Goal: Information Seeking & Learning: Learn about a topic

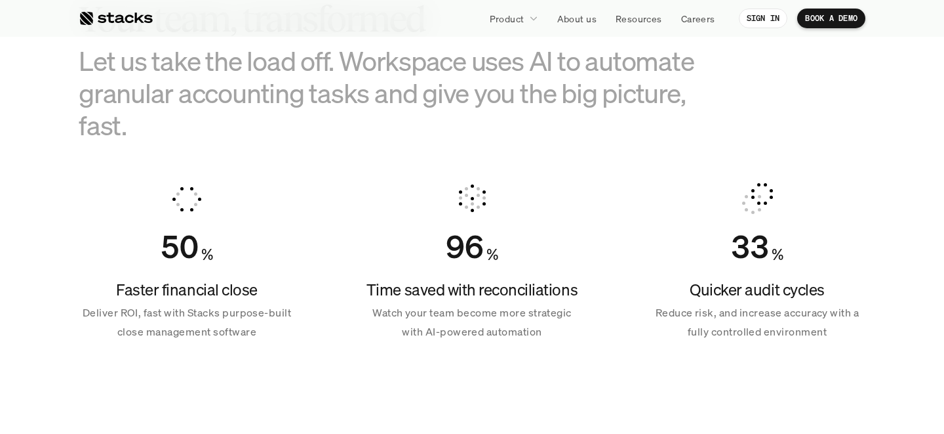
scroll to position [885, 0]
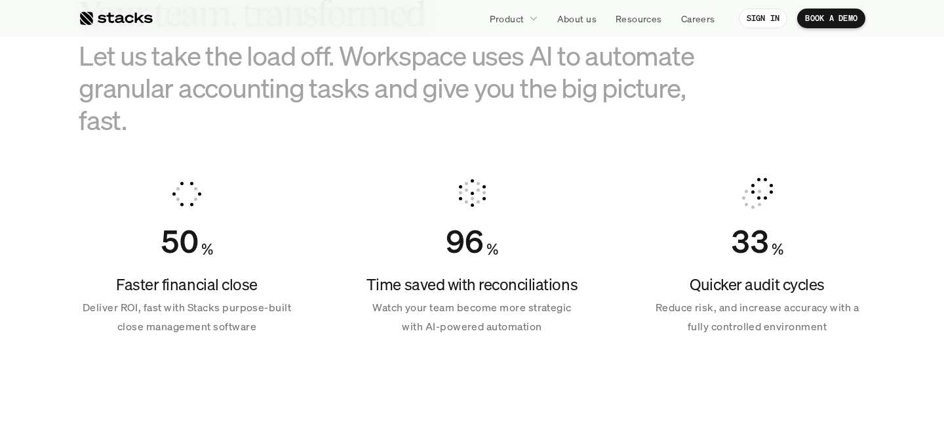
click at [441, 310] on p "Watch your team become more strategic with AI-powered automation" at bounding box center [472, 317] width 216 height 38
click at [549, 310] on p "Watch your team become more strategic with AI-powered automation" at bounding box center [472, 317] width 216 height 38
click at [517, 330] on p "Watch your team become more strategic with AI-powered automation" at bounding box center [472, 317] width 216 height 38
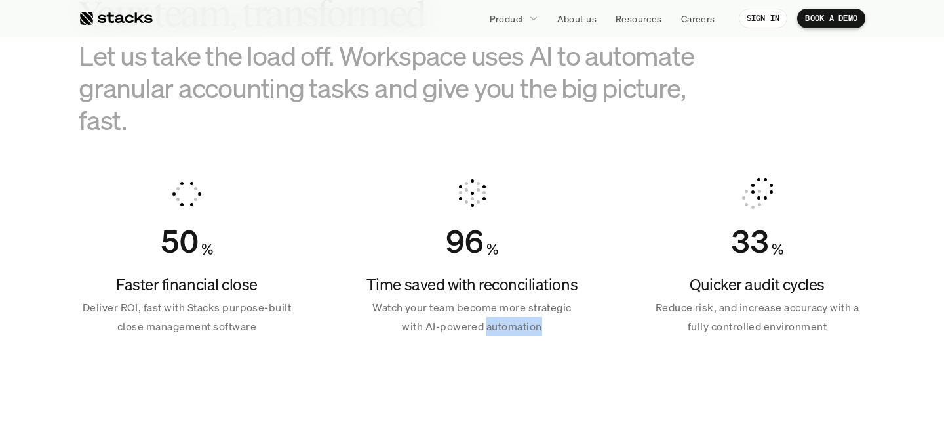
click at [517, 330] on p "Watch your team become more strategic with AI-powered automation" at bounding box center [472, 317] width 216 height 38
click at [744, 308] on p "Reduce risk, and increase accuracy with a fully controlled environment" at bounding box center [757, 317] width 216 height 38
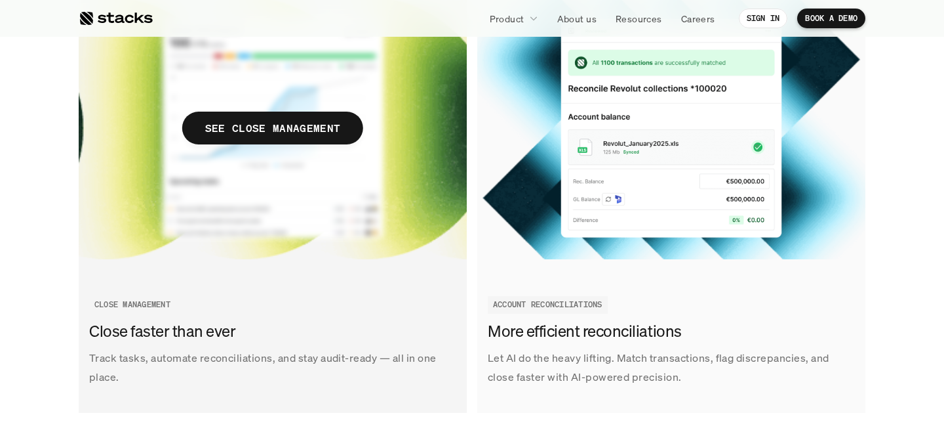
scroll to position [1597, 0]
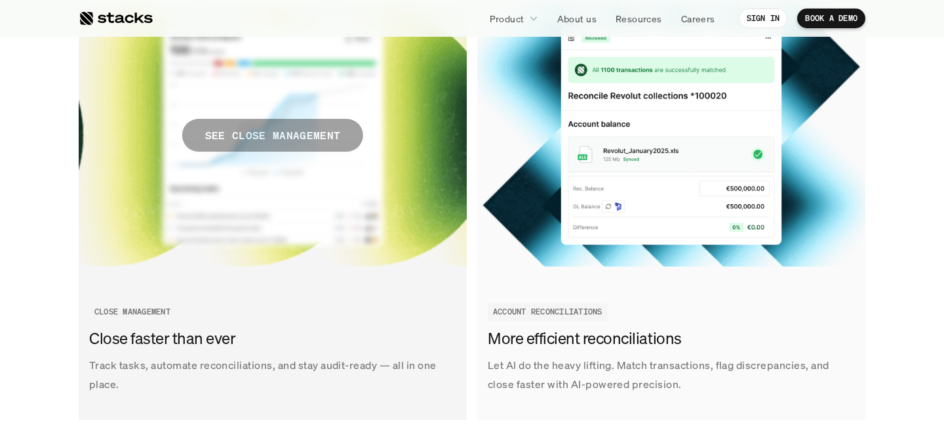
click at [300, 134] on p "SEE CLOSE MANAGEMENT" at bounding box center [272, 135] width 135 height 19
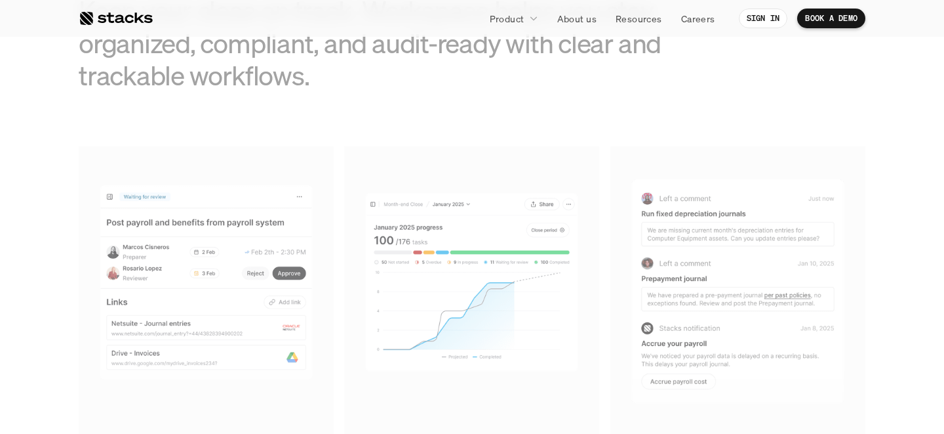
scroll to position [792, 0]
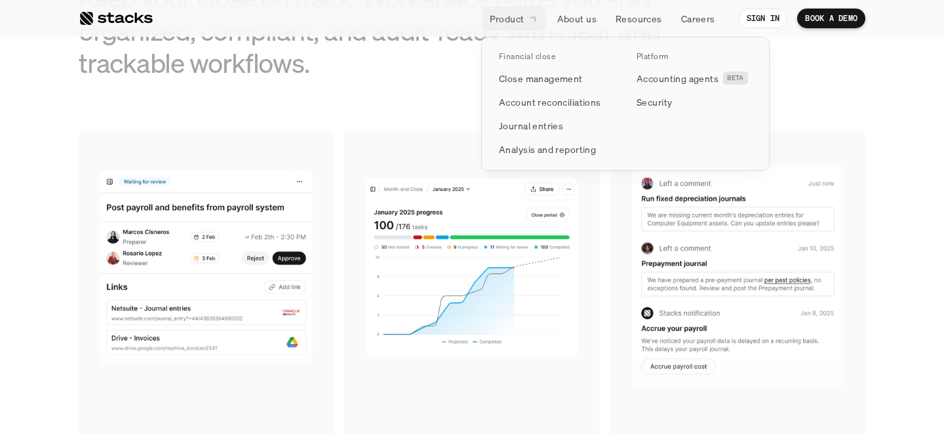
click at [508, 25] on link "Product" at bounding box center [514, 19] width 64 height 24
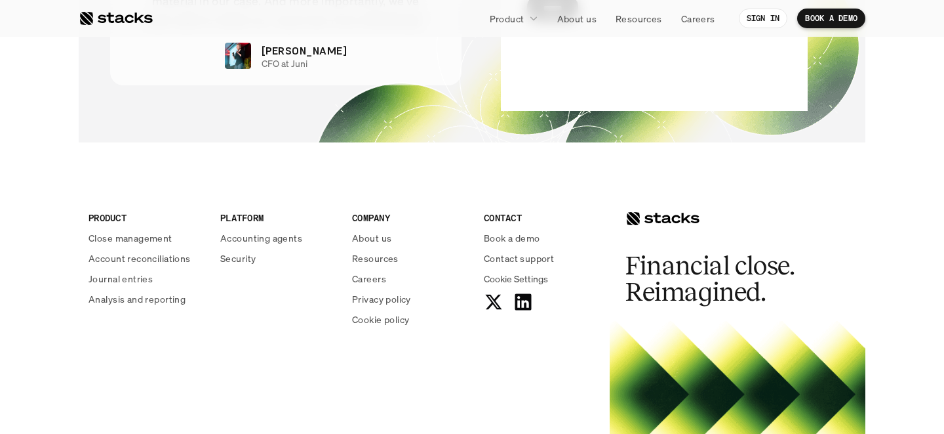
scroll to position [2848, 0]
